Goal: Navigation & Orientation: Find specific page/section

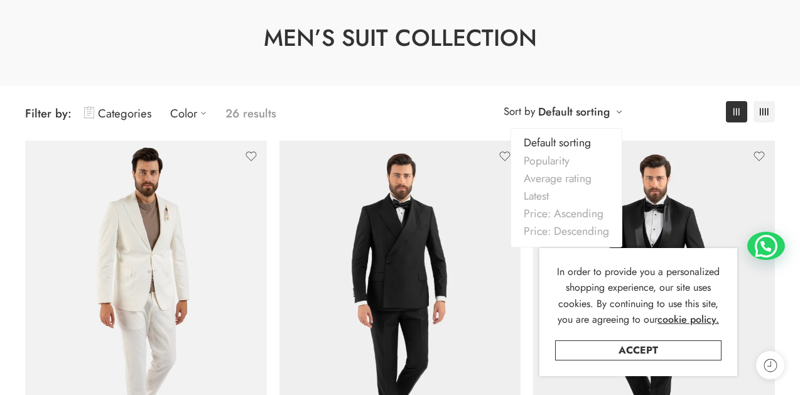
scroll to position [95, 0]
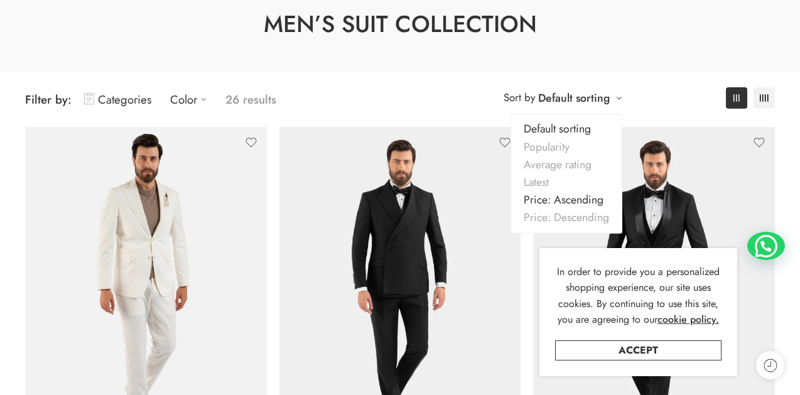
click at [567, 206] on link "Price: Ascending" at bounding box center [566, 200] width 111 height 18
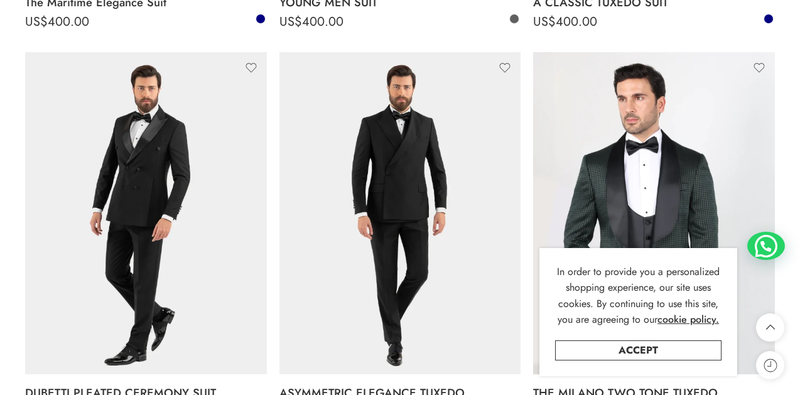
scroll to position [2951, 0]
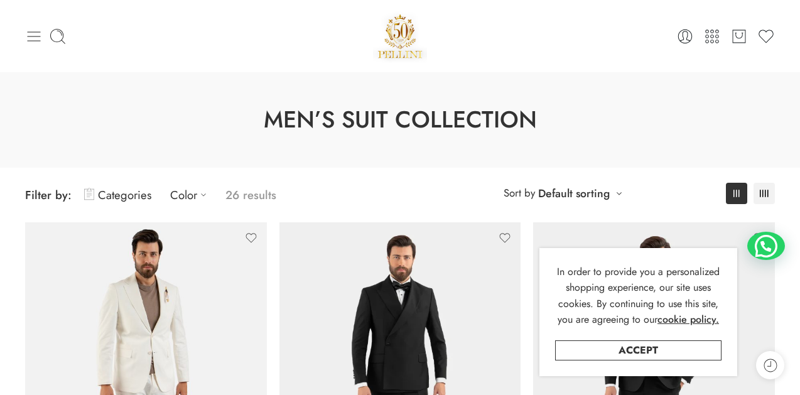
click at [35, 40] on icon at bounding box center [34, 36] width 13 height 10
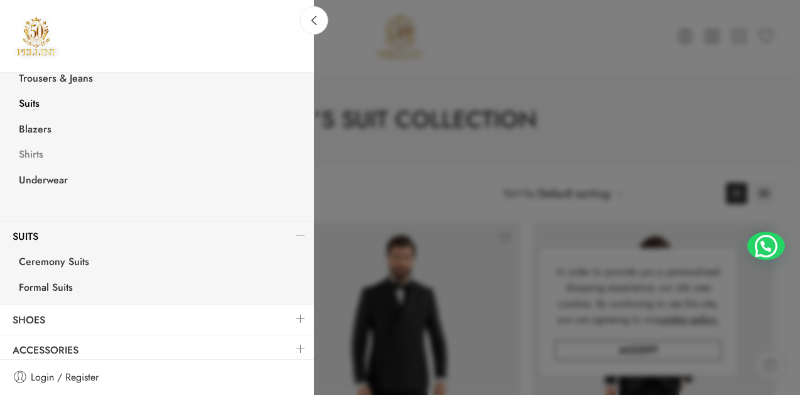
scroll to position [223, 0]
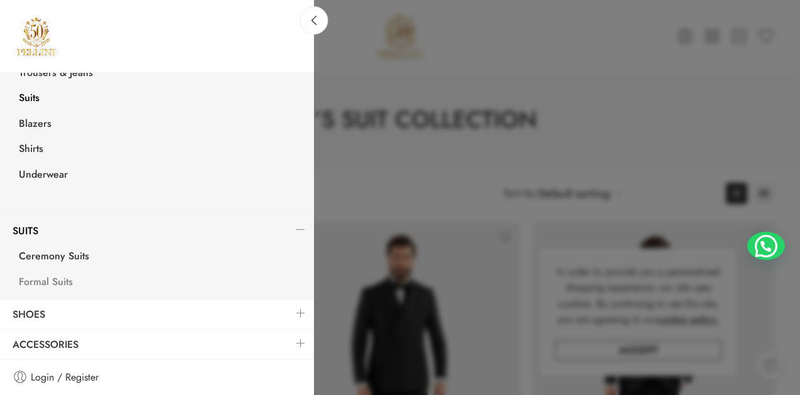
click at [67, 286] on link "Formal Suits" at bounding box center [160, 284] width 308 height 26
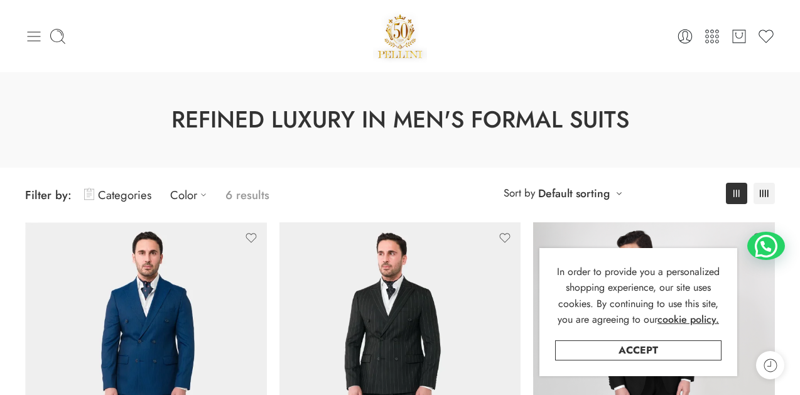
click at [37, 33] on icon at bounding box center [34, 37] width 18 height 18
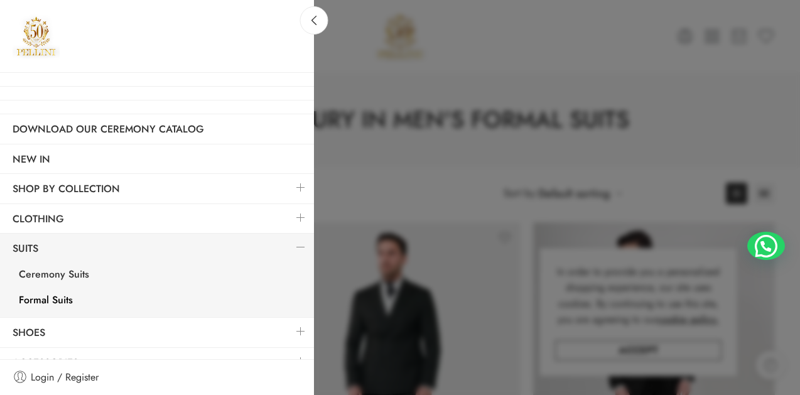
scroll to position [18, 0]
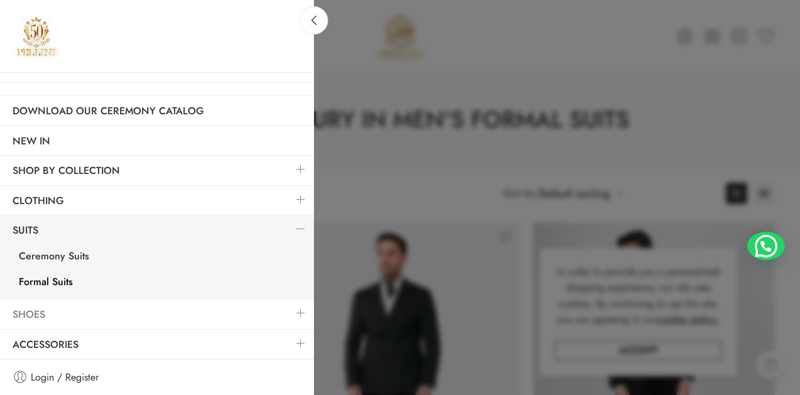
click at [92, 312] on link "Shoes" at bounding box center [157, 314] width 314 height 29
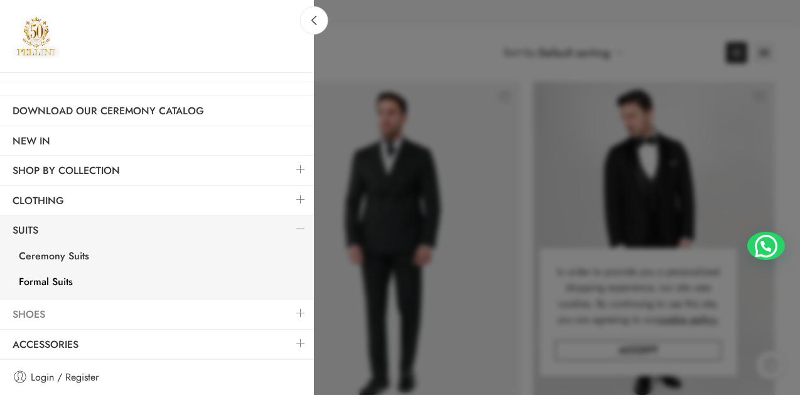
scroll to position [143, 0]
click at [300, 313] on link at bounding box center [301, 313] width 26 height 27
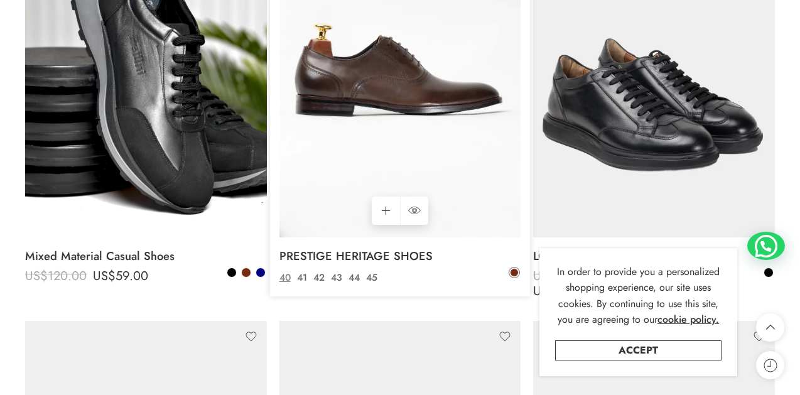
scroll to position [3058, 0]
